Goal: Task Accomplishment & Management: Use online tool/utility

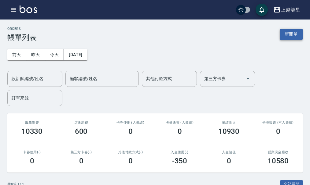
click at [291, 35] on button "新開單" at bounding box center [290, 34] width 23 height 11
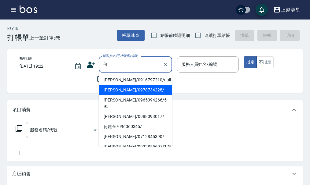
click at [119, 91] on li "[PERSON_NAME]/0978734228/" at bounding box center [135, 90] width 73 height 10
type input "[PERSON_NAME]/0978734228/"
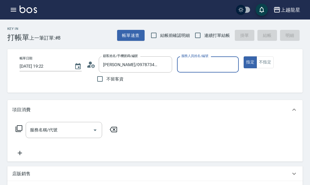
type input "雅君-7"
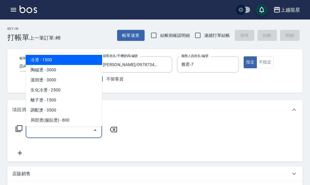
click at [53, 136] on input "服務名稱/代號" at bounding box center [59, 130] width 62 height 11
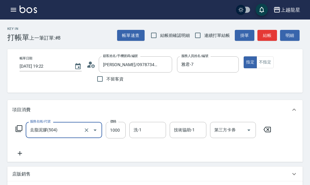
type input "去脂泥膠(504)"
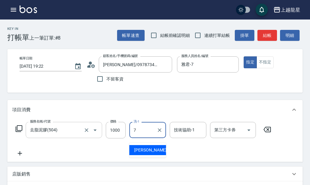
type input "雅君-7"
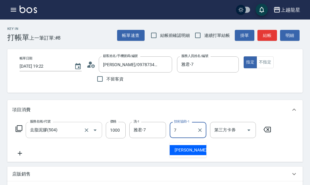
type input "雅君-7"
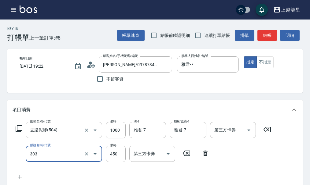
type input "剪髮(303)"
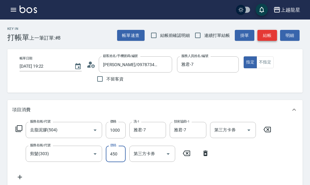
click at [271, 37] on button "結帳" at bounding box center [267, 35] width 20 height 11
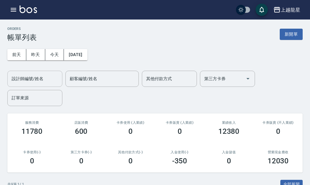
click at [24, 73] on div "設計師編號/姓名" at bounding box center [34, 79] width 55 height 16
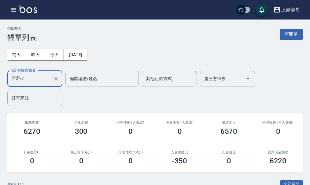
type input "雅君-7"
click at [293, 28] on div "ORDERS 帳單列表 新開單" at bounding box center [154, 34] width 295 height 15
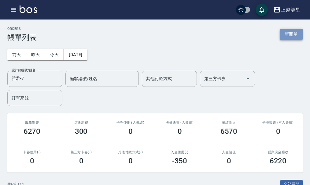
click at [293, 34] on button "新開單" at bounding box center [290, 34] width 23 height 11
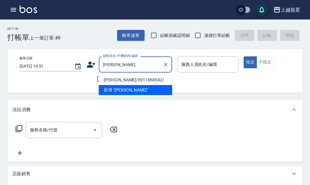
click at [118, 83] on li "[PERSON_NAME]/0911868542/" at bounding box center [135, 80] width 73 height 10
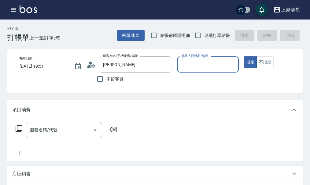
type input "[PERSON_NAME]/0911868542/"
type input "雅君-7"
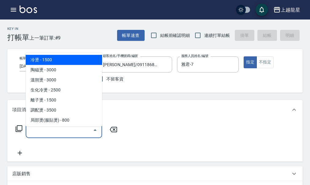
click at [57, 136] on input "服務名稱/代號" at bounding box center [59, 130] width 62 height 11
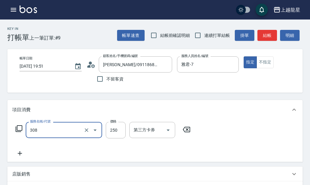
type input "剪髮(國中)(308)"
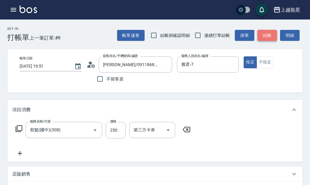
click at [263, 35] on button "結帳" at bounding box center [267, 35] width 20 height 11
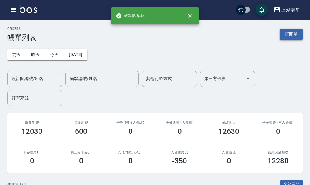
click at [293, 33] on button "新開單" at bounding box center [290, 34] width 23 height 11
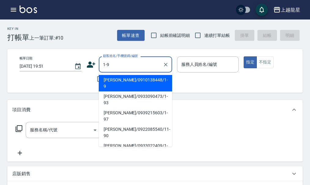
click at [111, 80] on li "[PERSON_NAME]/0910138448/1-9" at bounding box center [135, 83] width 73 height 16
type input "[PERSON_NAME]/0910138448/1-9"
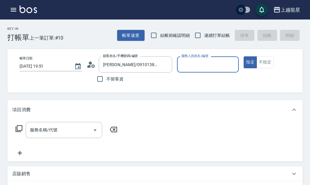
type input "雅君-7"
click at [229, 66] on icon "Clear" at bounding box center [232, 65] width 6 height 6
type input "Lily-20"
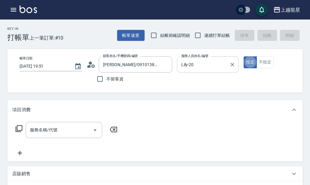
type button "true"
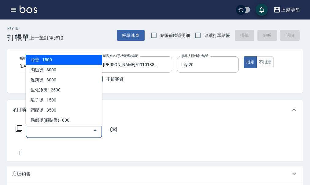
click at [44, 136] on input "服務名稱/代號" at bounding box center [59, 130] width 62 height 11
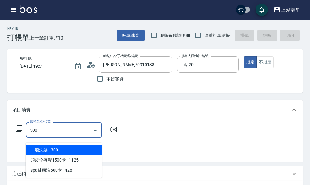
type input "一般洗髮(500)"
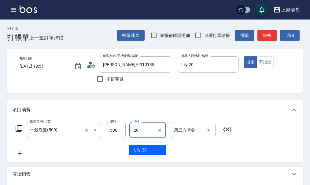
type input "Lily-20"
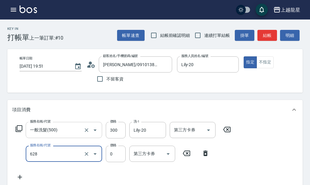
type input "1200以上護髮套卡(628)"
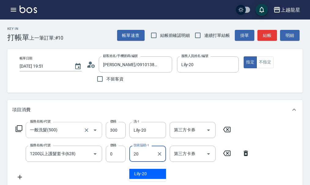
type input "Lily-20"
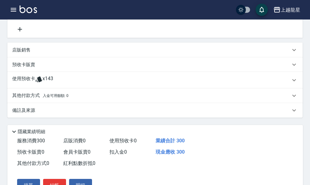
scroll to position [187, 0]
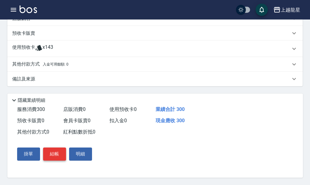
click at [53, 153] on button "結帳" at bounding box center [54, 154] width 23 height 13
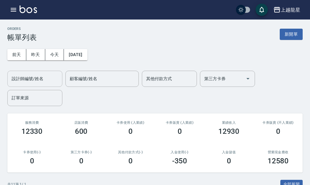
click at [35, 79] on input "設計師編號/姓名" at bounding box center [34, 79] width 49 height 11
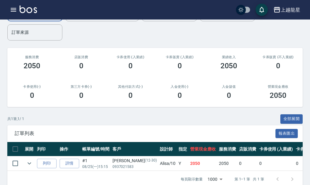
scroll to position [80, 0]
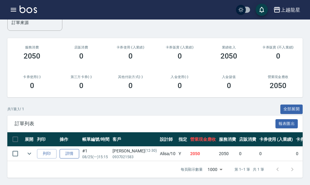
type input "Alisa-10"
click at [70, 153] on link "詳情" at bounding box center [70, 153] width 20 height 9
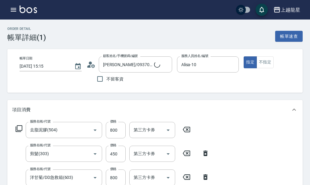
type input "[PERSON_NAME]/0937021583/12-30"
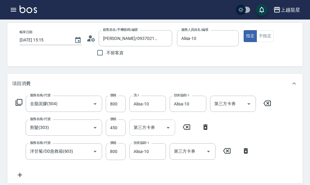
scroll to position [61, 0]
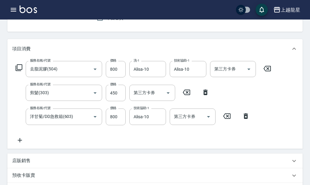
click at [21, 144] on icon at bounding box center [19, 140] width 15 height 7
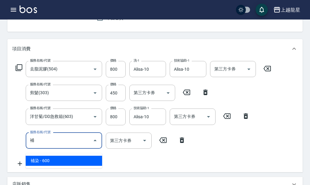
click at [43, 160] on span "補染 - 600" at bounding box center [64, 161] width 76 height 10
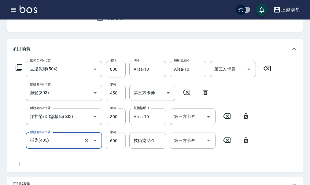
type input "補染(405)"
click at [125, 147] on input "600" at bounding box center [116, 141] width 20 height 16
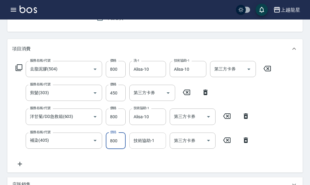
type input "800"
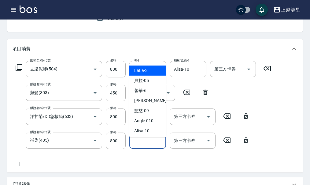
click at [142, 146] on input "技術協助-1" at bounding box center [147, 141] width 31 height 11
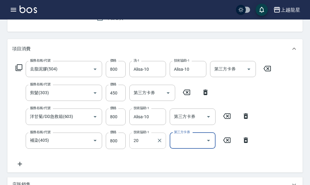
type input "Lily-20"
click at [20, 139] on div "服務名稱/代號 補染(405) 服務名稱/代號 價格 800 價格 技術協助-1 Lily-20 技術協助-1 第三方卡券 第三方卡券" at bounding box center [132, 141] width 241 height 16
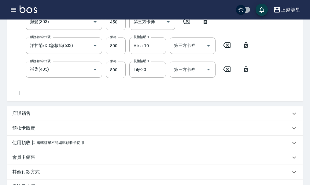
scroll to position [181, 0]
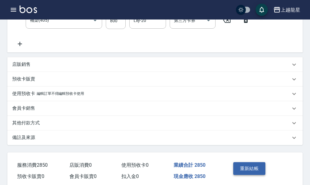
click at [256, 172] on button "重新結帳" at bounding box center [249, 168] width 32 height 13
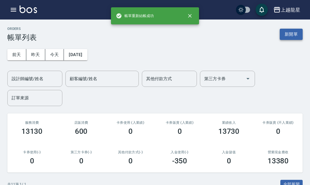
click at [292, 34] on button "新開單" at bounding box center [290, 34] width 23 height 11
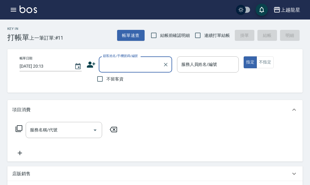
type input "ㄌ"
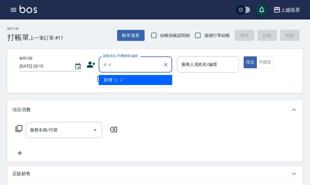
type input "ㄓ"
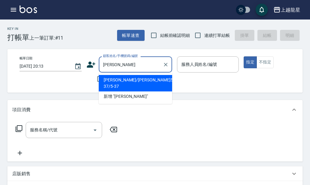
click at [128, 77] on li "[PERSON_NAME]/[PERSON_NAME]5-37/5-37" at bounding box center [135, 83] width 73 height 16
type input "[PERSON_NAME]/[PERSON_NAME]5-37/5-37"
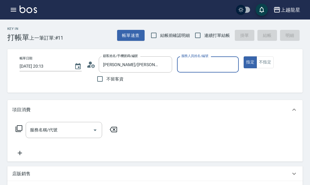
type input "Alisa-10"
click at [78, 130] on input "服務名稱/代號" at bounding box center [59, 130] width 62 height 11
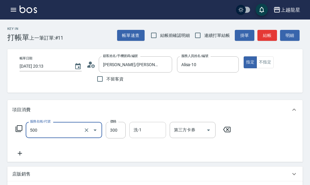
type input "一般洗髮(500)"
click at [147, 134] on input "洗-1" at bounding box center [147, 130] width 31 height 11
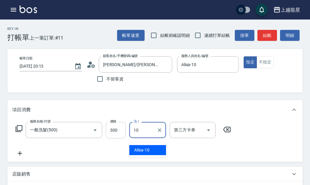
type input "Alisa-10"
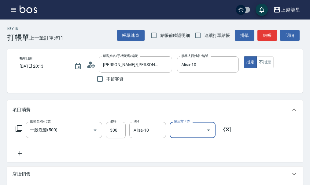
click at [21, 157] on icon at bounding box center [19, 153] width 15 height 7
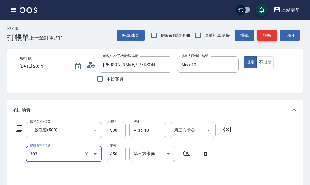
type input "剪髮(303)"
click at [268, 36] on button "結帳" at bounding box center [267, 35] width 20 height 11
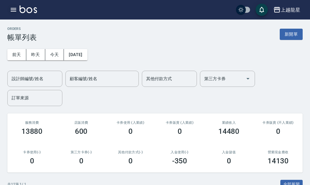
click at [10, 12] on icon "button" at bounding box center [13, 9] width 7 height 7
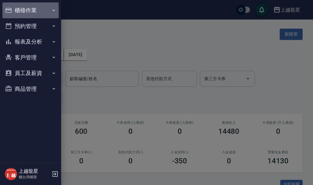
click at [34, 8] on button "櫃檯作業" at bounding box center [30, 10] width 56 height 16
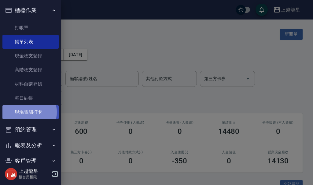
click at [27, 112] on link "現場電腦打卡" at bounding box center [30, 112] width 56 height 14
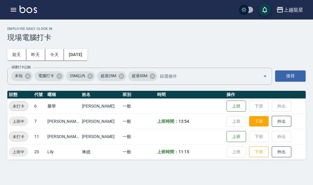
click at [249, 124] on button "下班" at bounding box center [259, 121] width 20 height 11
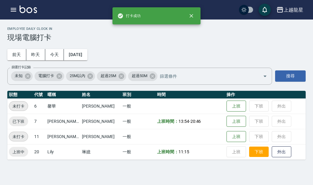
click at [254, 154] on button "下班" at bounding box center [259, 152] width 20 height 11
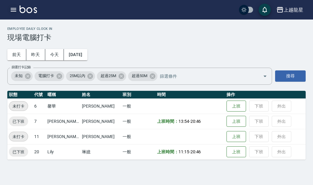
click at [13, 8] on icon "button" at bounding box center [13, 10] width 5 height 4
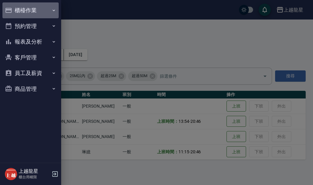
click at [26, 8] on button "櫃檯作業" at bounding box center [30, 10] width 56 height 16
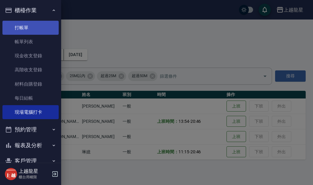
click at [33, 30] on link "打帳單" at bounding box center [30, 28] width 56 height 14
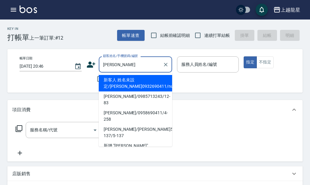
click at [116, 108] on li "[PERSON_NAME]/0958690411/4-258" at bounding box center [135, 116] width 73 height 16
type input "[PERSON_NAME]/0958690411/4-258"
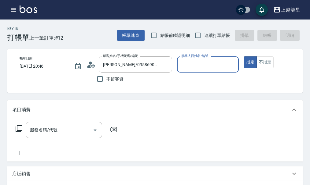
type input "雅君-7"
click at [82, 131] on input "服務名稱/代號" at bounding box center [59, 130] width 62 height 11
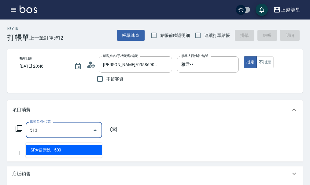
type input "SPA健康洗(513)"
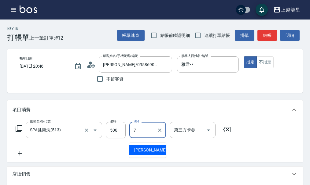
type input "雅君-7"
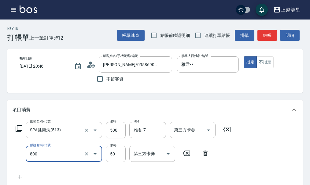
type input "快速修護(800)"
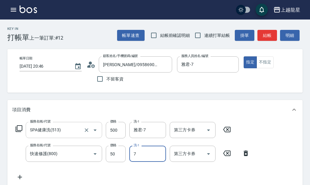
type input "雅君-7"
click at [269, 35] on button "結帳" at bounding box center [267, 35] width 20 height 11
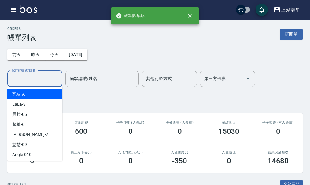
click at [35, 77] on input "設計師編號/姓名" at bounding box center [34, 79] width 49 height 11
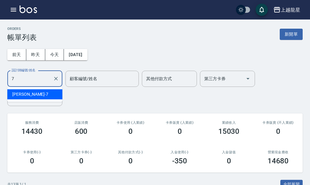
type input "雅君-7"
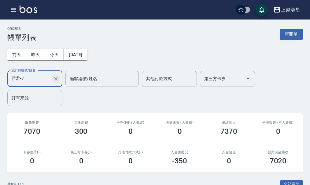
click at [53, 78] on icon "Clear" at bounding box center [56, 79] width 6 height 6
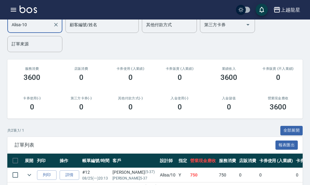
scroll to position [95, 0]
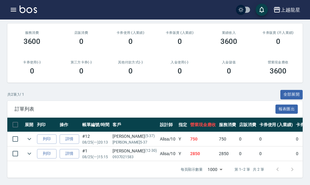
type input "Alisa-10"
click at [219, 101] on div "訂單列表 報表匯出" at bounding box center [154, 109] width 295 height 17
click at [23, 9] on img at bounding box center [28, 9] width 17 height 8
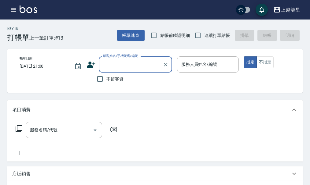
click at [124, 65] on input "顧客姓名/手機號碼/編號" at bounding box center [130, 64] width 59 height 11
click at [129, 62] on input "顧客姓名/手機號碼/編號" at bounding box center [130, 64] width 59 height 11
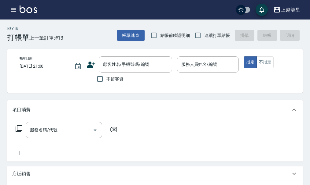
click at [119, 75] on label "不留客資" at bounding box center [108, 79] width 30 height 13
click at [106, 75] on input "不留客資" at bounding box center [99, 79] width 13 height 13
checkbox input "true"
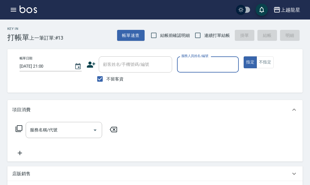
click at [189, 64] on input "服務人員姓名/編號" at bounding box center [208, 64] width 57 height 11
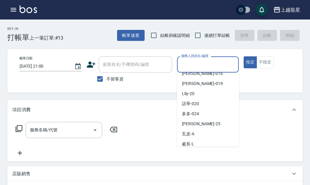
scroll to position [112, 0]
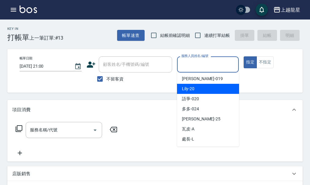
click at [197, 90] on div "Lily -20" at bounding box center [208, 89] width 62 height 10
type input "Lily-20"
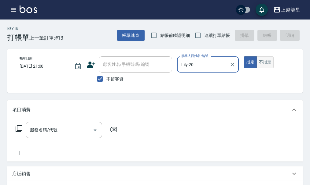
click at [267, 64] on button "不指定" at bounding box center [264, 63] width 17 height 12
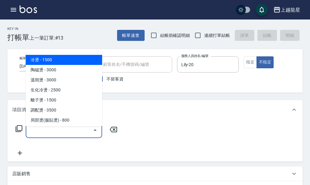
click at [49, 136] on input "服務名稱/代號" at bounding box center [59, 130] width 62 height 11
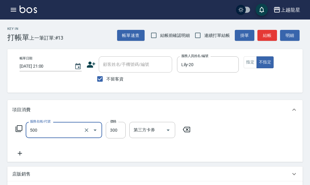
type input "一般洗髮(500)"
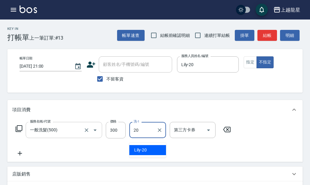
type input "Lily-20"
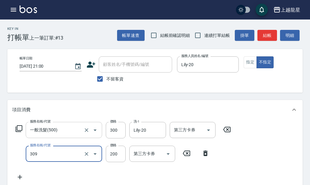
type input "剪髮(國小)(309)"
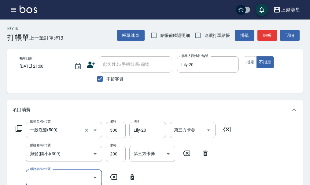
scroll to position [3, 0]
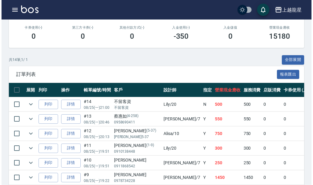
scroll to position [122, 0]
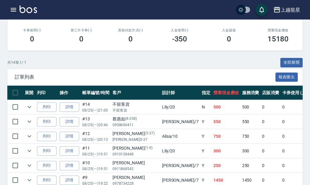
click at [15, 9] on icon "button" at bounding box center [13, 9] width 7 height 7
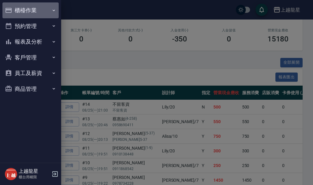
click at [28, 8] on button "櫃檯作業" at bounding box center [30, 10] width 56 height 16
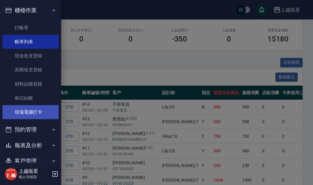
click at [25, 116] on link "現場電腦打卡" at bounding box center [30, 112] width 56 height 14
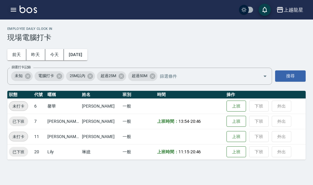
click at [17, 9] on icon "button" at bounding box center [13, 9] width 7 height 7
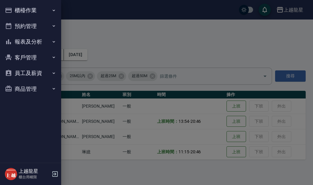
click at [37, 8] on button "櫃檯作業" at bounding box center [30, 10] width 56 height 16
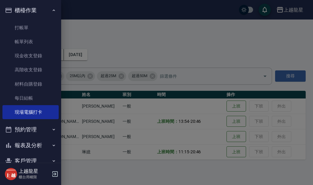
click at [29, 17] on button "櫃檯作業" at bounding box center [30, 10] width 56 height 16
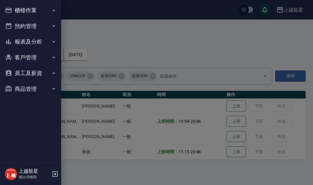
click at [28, 40] on button "報表及分析" at bounding box center [30, 42] width 56 height 16
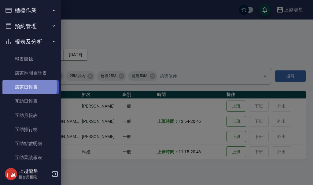
click at [28, 87] on link "店家日報表" at bounding box center [30, 87] width 56 height 14
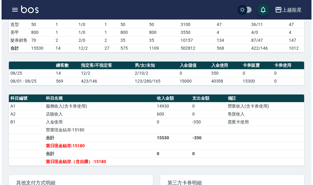
scroll to position [153, 0]
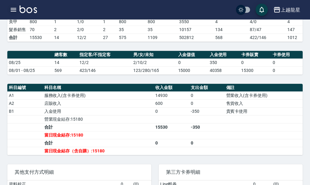
click at [13, 10] on icon "button" at bounding box center [13, 10] width 5 height 4
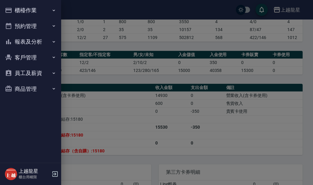
click at [13, 10] on button "櫃檯作業" at bounding box center [30, 10] width 56 height 16
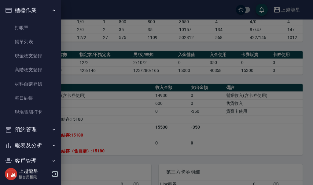
click at [36, 148] on button "報表及分析" at bounding box center [30, 146] width 56 height 16
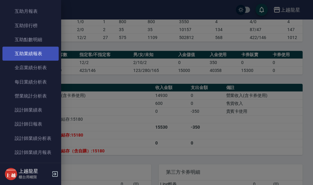
scroll to position [244, 0]
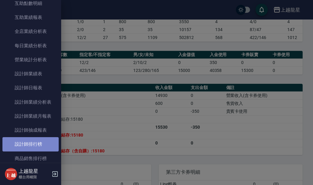
click at [38, 148] on link "設計師排行榜" at bounding box center [30, 144] width 56 height 14
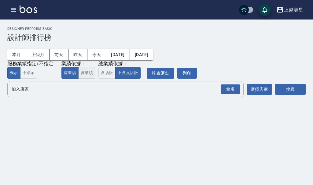
click at [87, 73] on button "實業績" at bounding box center [86, 73] width 17 height 12
click at [286, 89] on button "搜尋" at bounding box center [290, 89] width 31 height 11
click at [90, 95] on input "加入店家" at bounding box center [120, 89] width 221 height 11
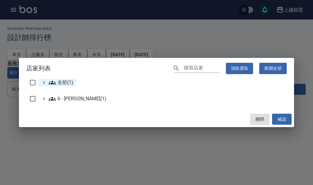
click at [55, 86] on icon at bounding box center [52, 82] width 7 height 7
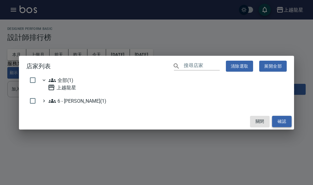
click at [280, 119] on button "確認" at bounding box center [282, 121] width 20 height 11
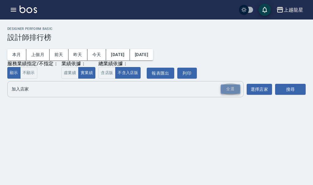
click at [228, 89] on div "全選" at bounding box center [231, 89] width 20 height 9
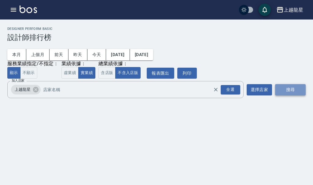
click at [287, 89] on button "搜尋" at bounding box center [290, 89] width 31 height 11
